Goal: Find specific page/section: Find specific page/section

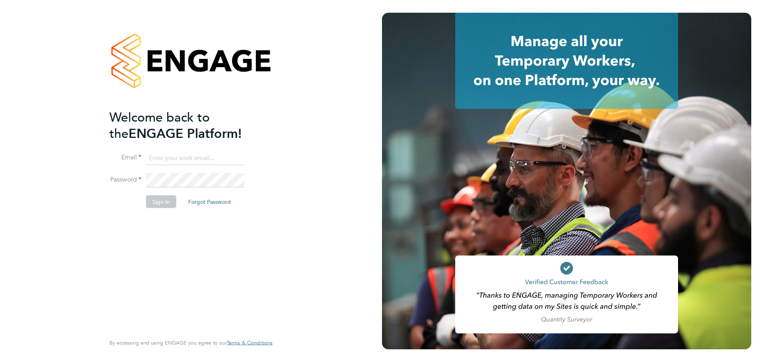
drag, startPoint x: 0, startPoint y: 0, endPoint x: 266, endPoint y: 126, distance: 293.9
click at [266, 126] on div "Welcome back to the ENGAGE Platform! Email Password Sign In Forgot Password Ent…" at bounding box center [190, 180] width 163 height 334
click at [187, 154] on input at bounding box center [195, 158] width 98 height 14
type input "seddon@psrsolutions.co.uk"
click at [151, 200] on button "Sign In" at bounding box center [161, 202] width 30 height 13
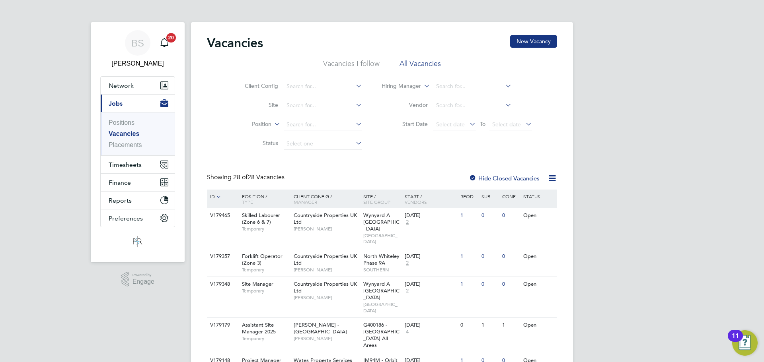
click at [369, 67] on li "Vacancies I follow" at bounding box center [351, 66] width 56 height 14
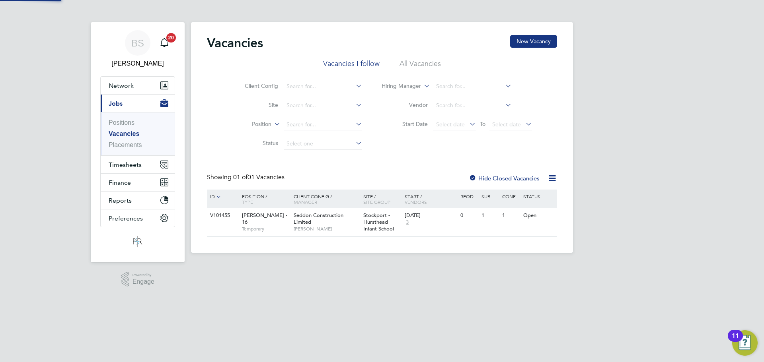
click at [412, 67] on li "All Vacancies" at bounding box center [419, 66] width 41 height 14
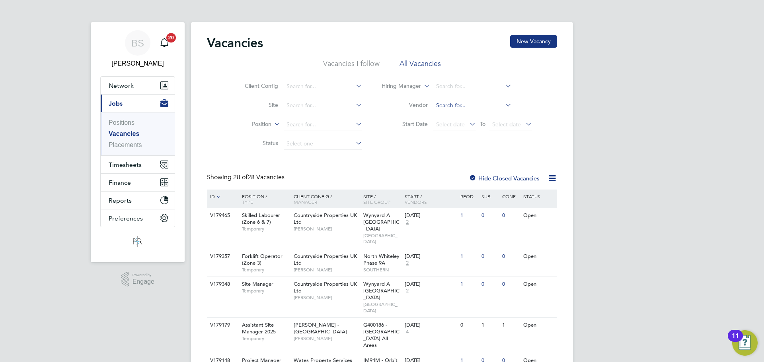
click at [440, 106] on input at bounding box center [472, 105] width 78 height 11
click at [299, 87] on input at bounding box center [323, 86] width 78 height 11
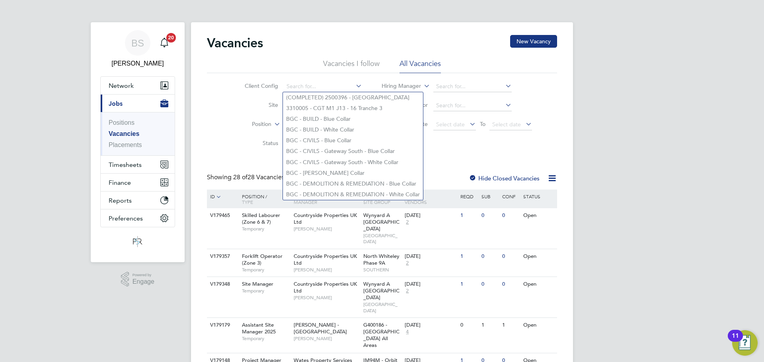
click at [247, 101] on li "Site" at bounding box center [297, 105] width 150 height 19
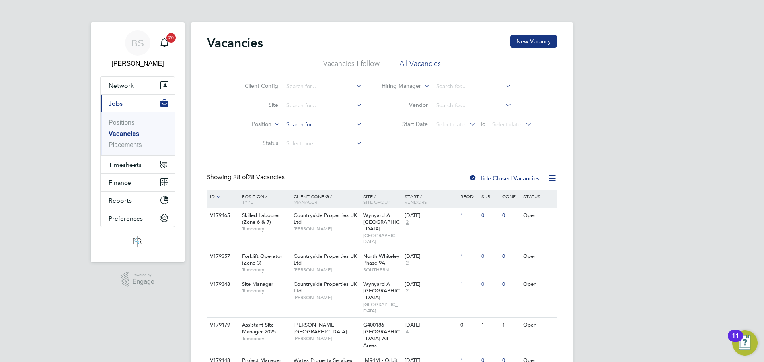
click at [301, 129] on input at bounding box center [323, 124] width 78 height 11
type input "labourer"
